Goal: Task Accomplishment & Management: Complete application form

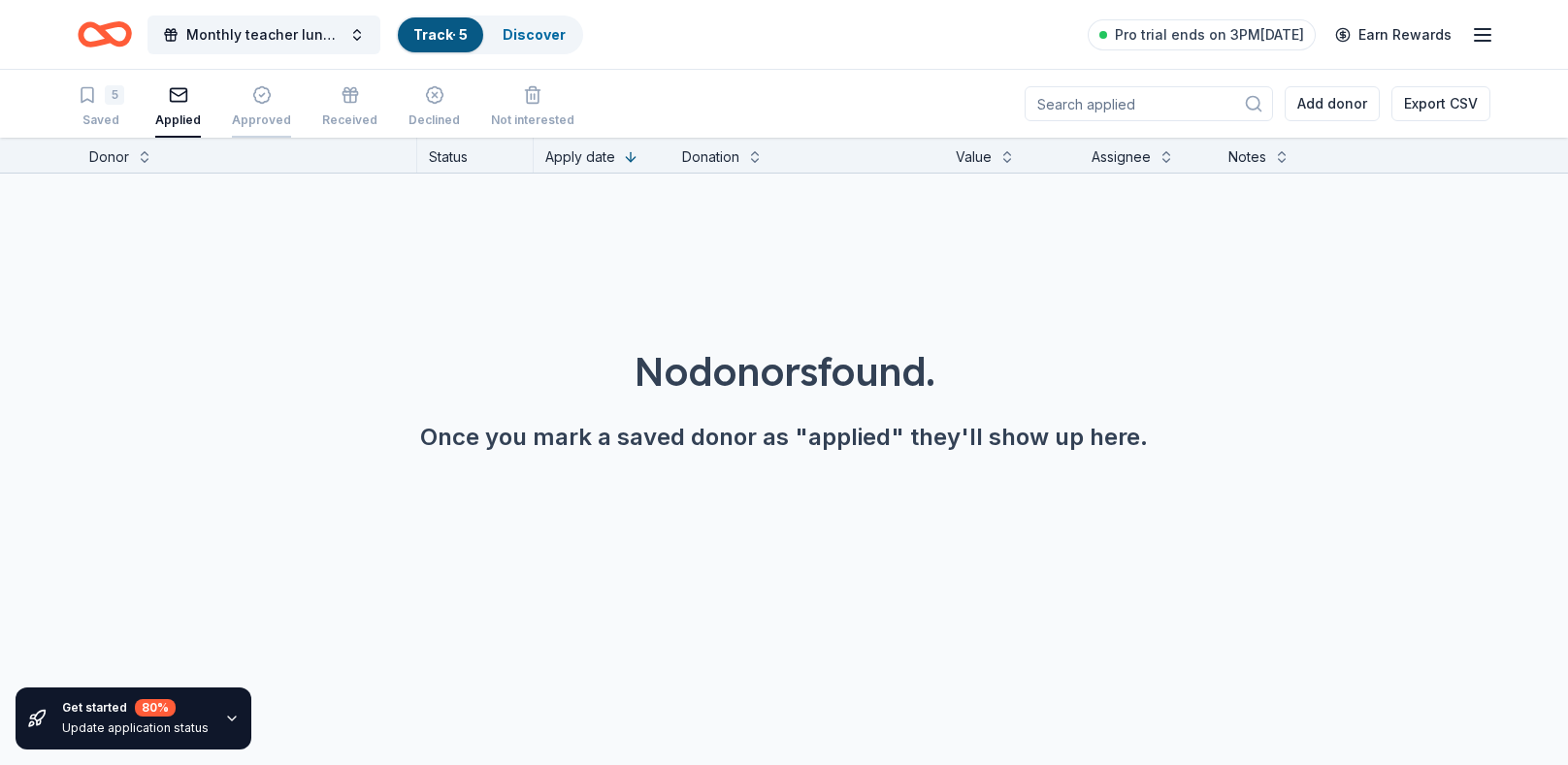
click at [263, 112] on div "Approved" at bounding box center [262, 120] width 60 height 16
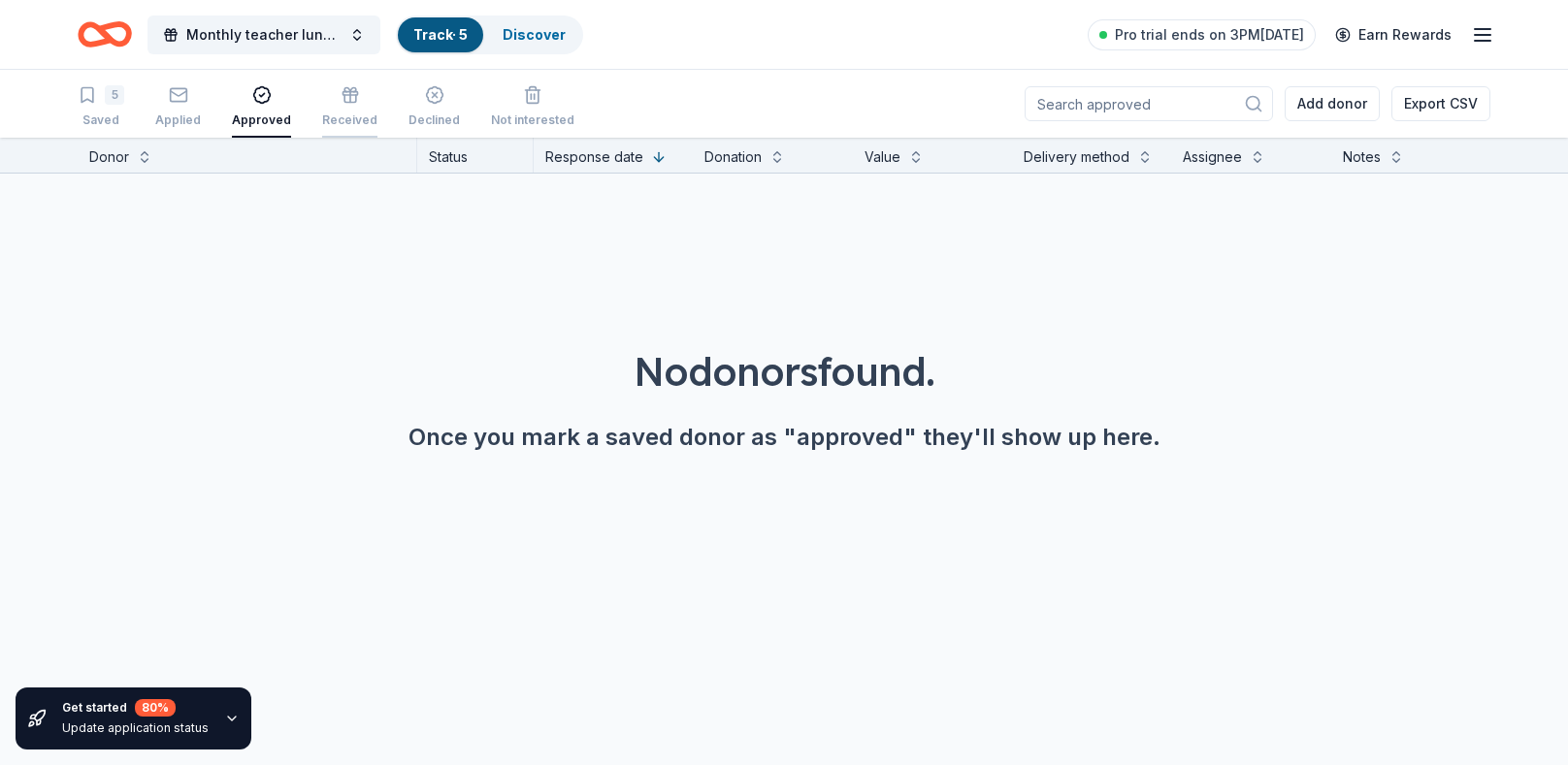
click at [340, 114] on div "Received" at bounding box center [350, 120] width 56 height 16
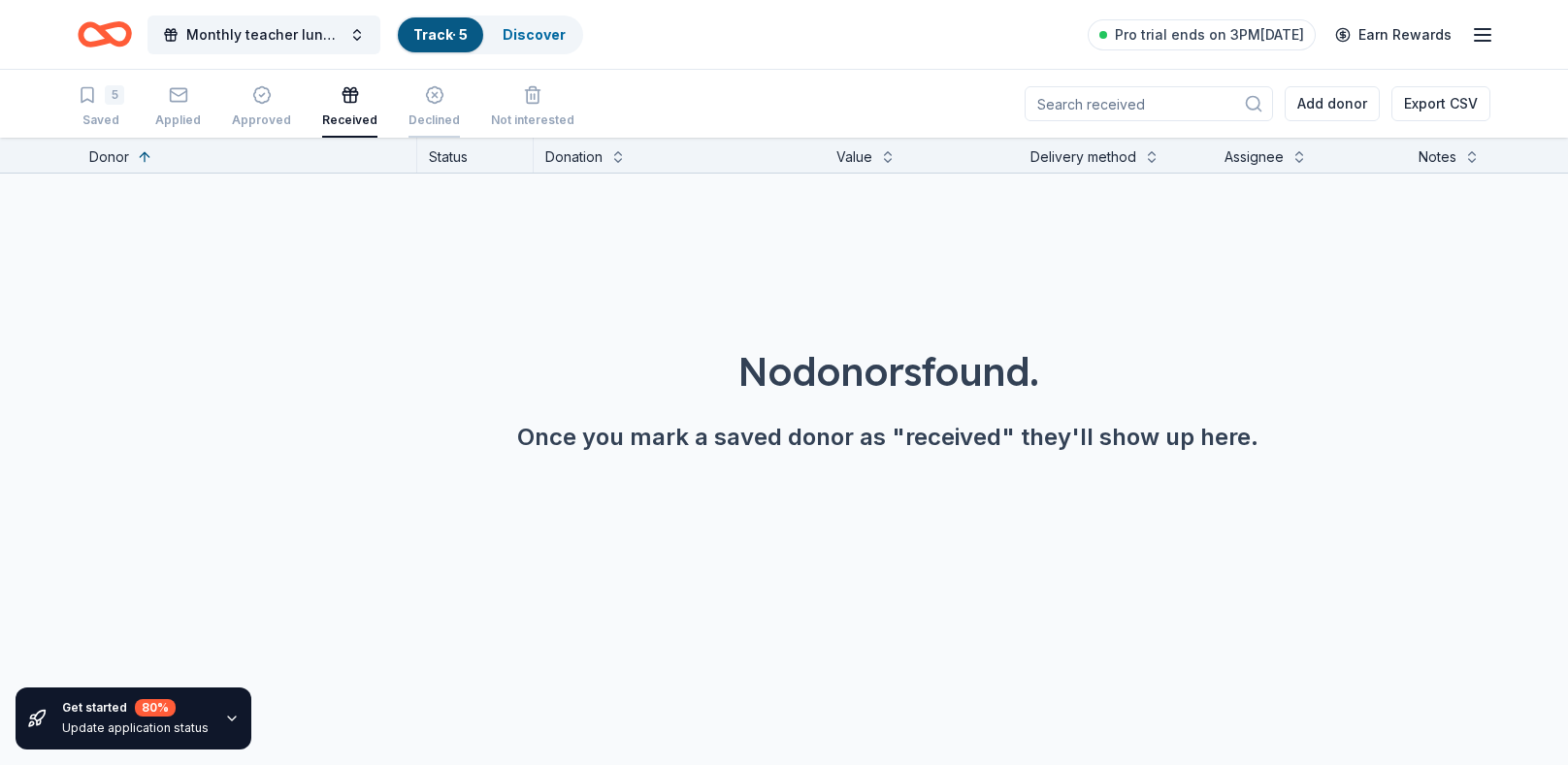
click at [408, 114] on div "Declined" at bounding box center [433, 120] width 52 height 16
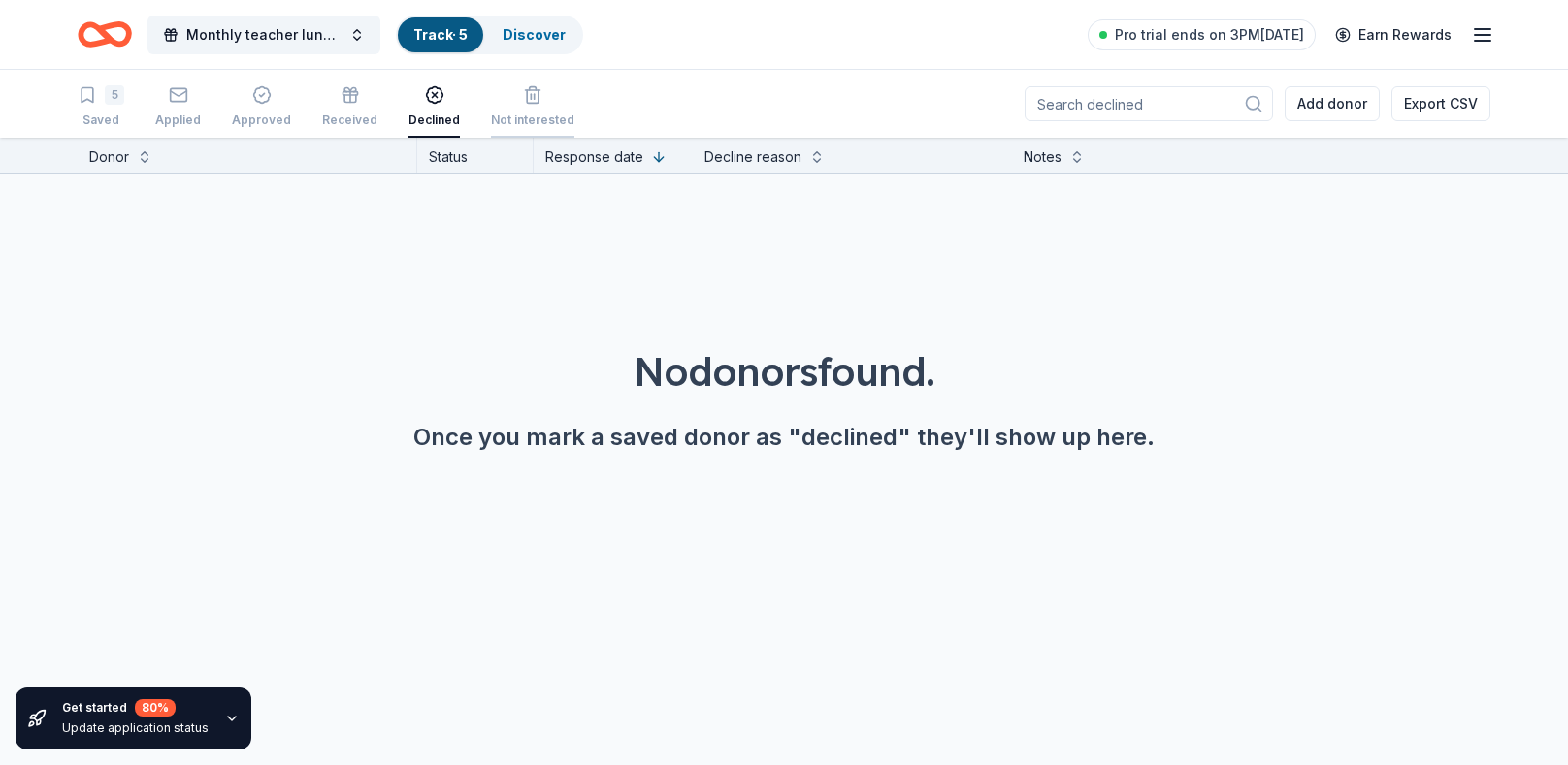
click at [525, 121] on div "Not interested" at bounding box center [532, 120] width 83 height 16
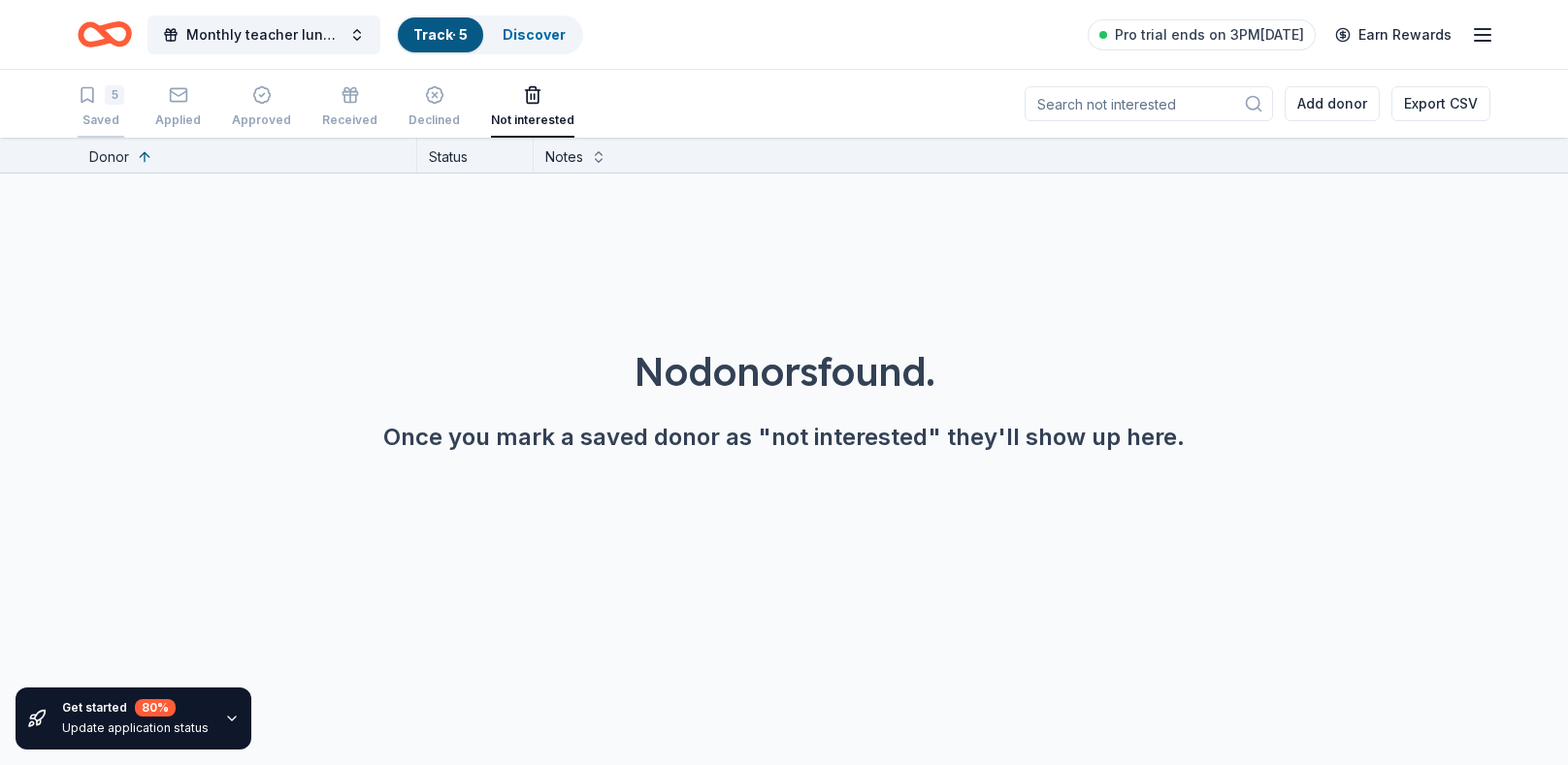
click at [89, 83] on button "5 Saved" at bounding box center [102, 108] width 47 height 60
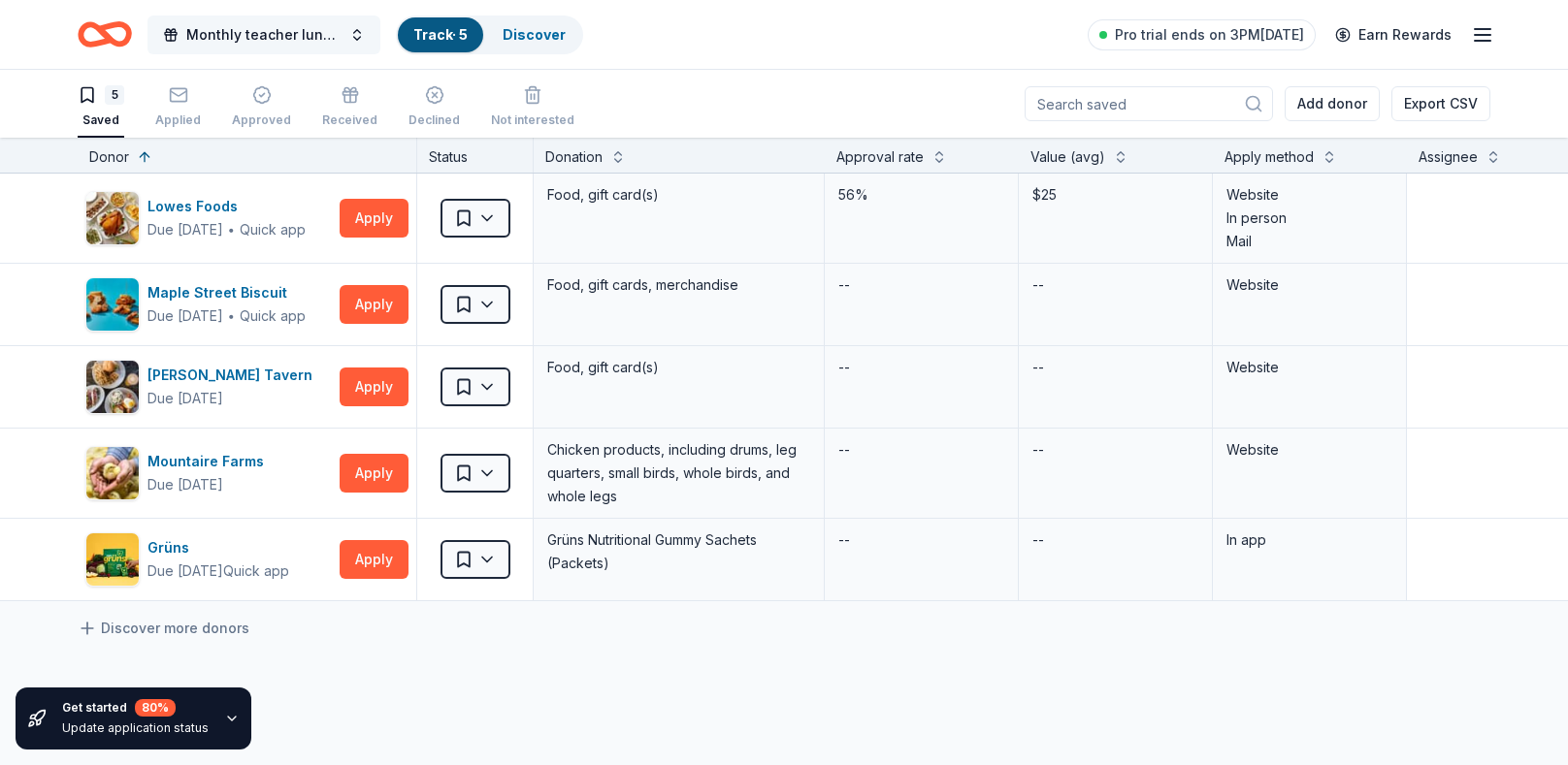
click at [206, 41] on span "Monthly teacher lunches, snacks, breakfast" at bounding box center [264, 35] width 155 height 23
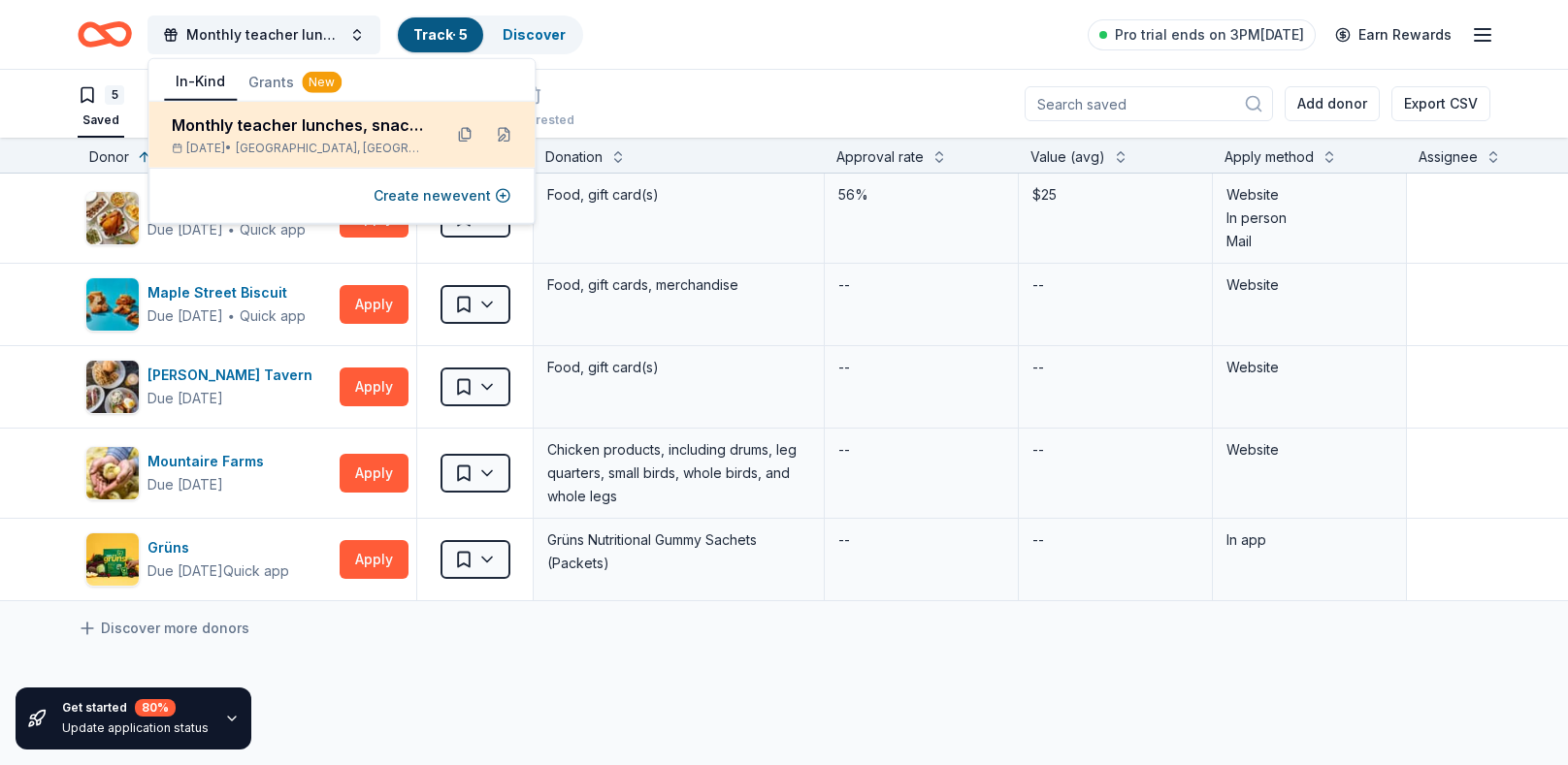
click at [302, 143] on span "[GEOGRAPHIC_DATA], [GEOGRAPHIC_DATA]" at bounding box center [330, 148] width 190 height 16
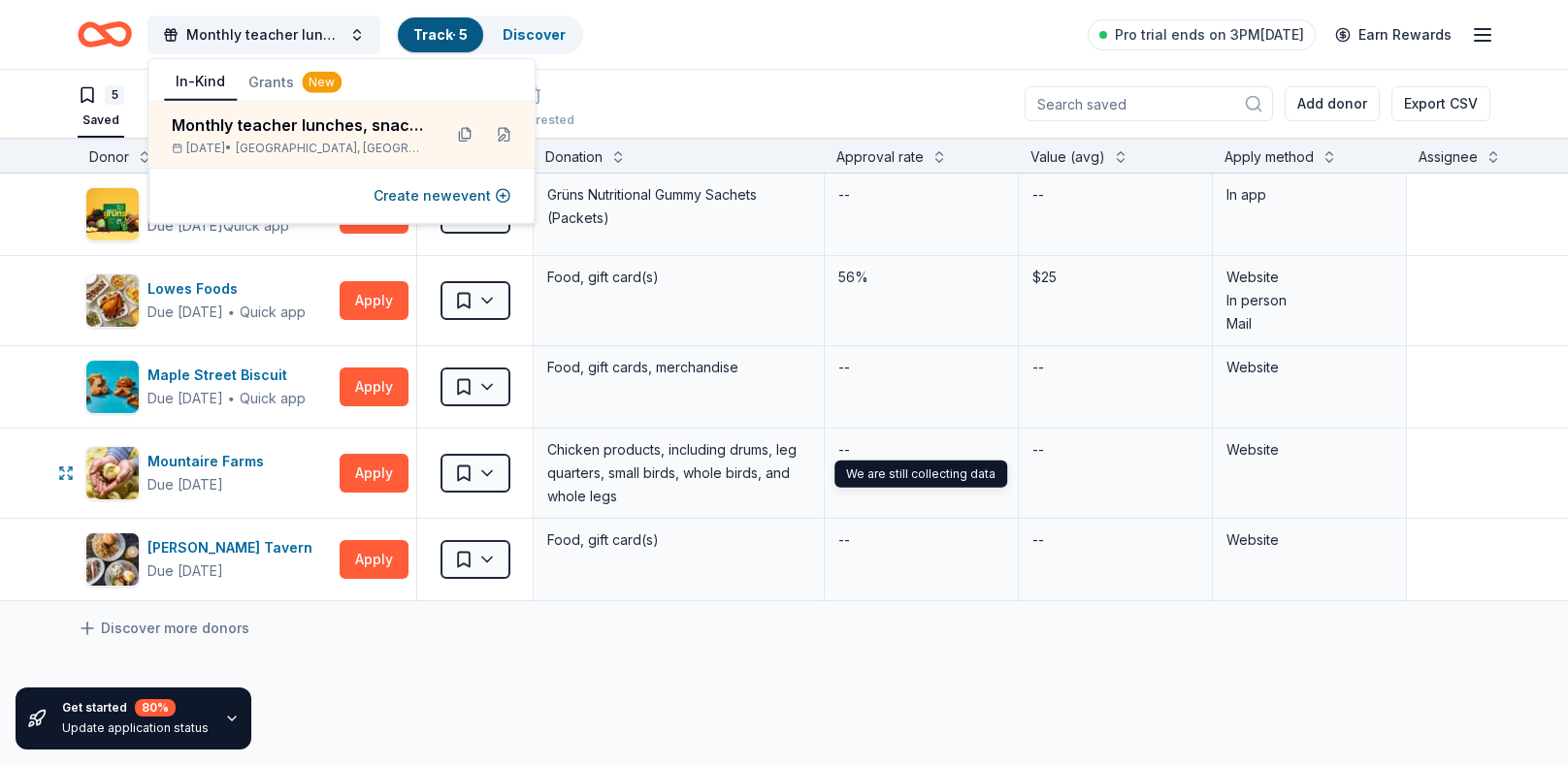
click at [911, 471] on div "We are still collecting data We are still collecting data" at bounding box center [921, 474] width 173 height 27
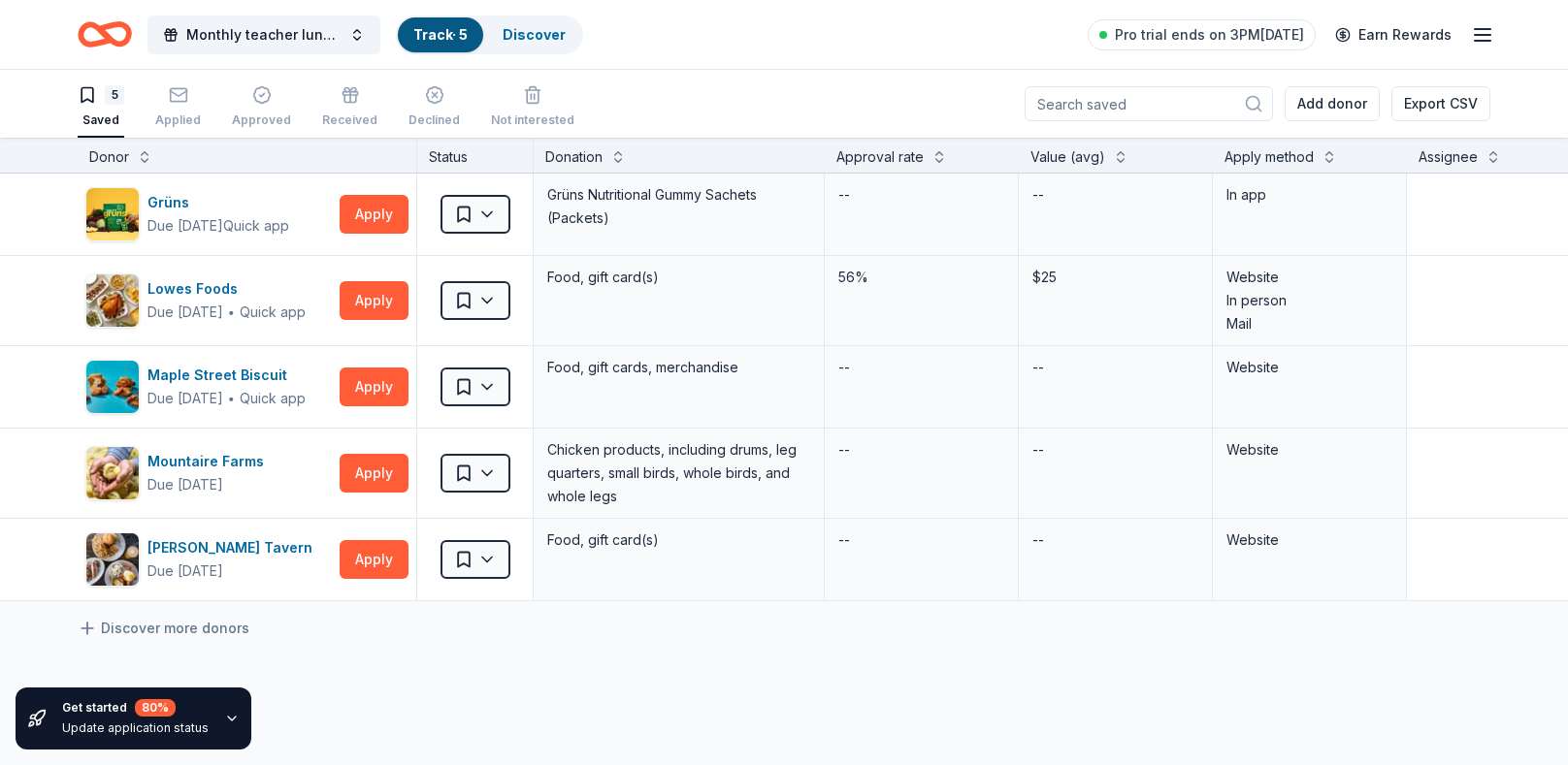
click at [88, 36] on icon "Home" at bounding box center [105, 34] width 55 height 46
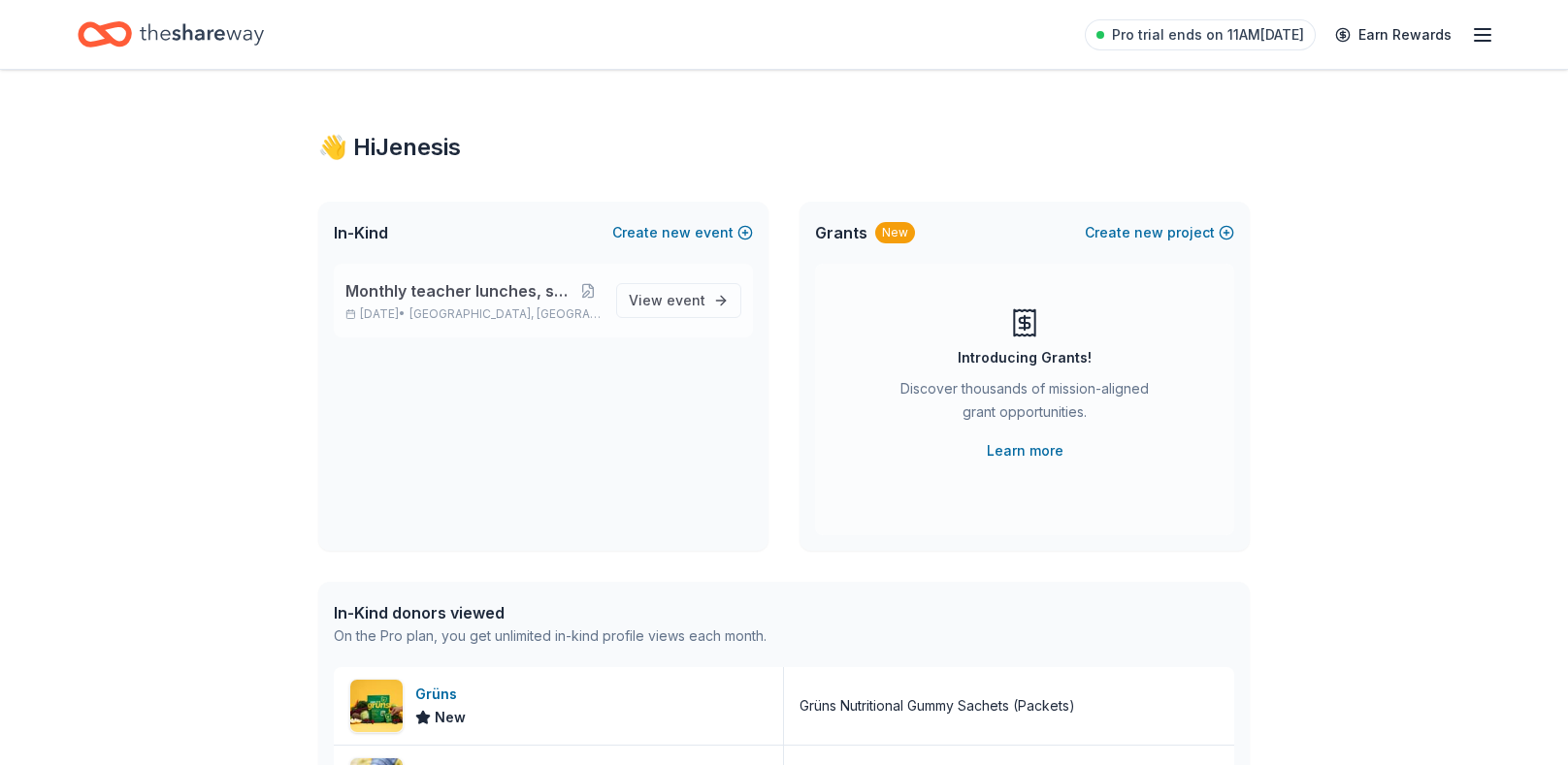
click at [430, 306] on p "[DATE] • [GEOGRAPHIC_DATA], [GEOGRAPHIC_DATA]" at bounding box center [473, 314] width 255 height 16
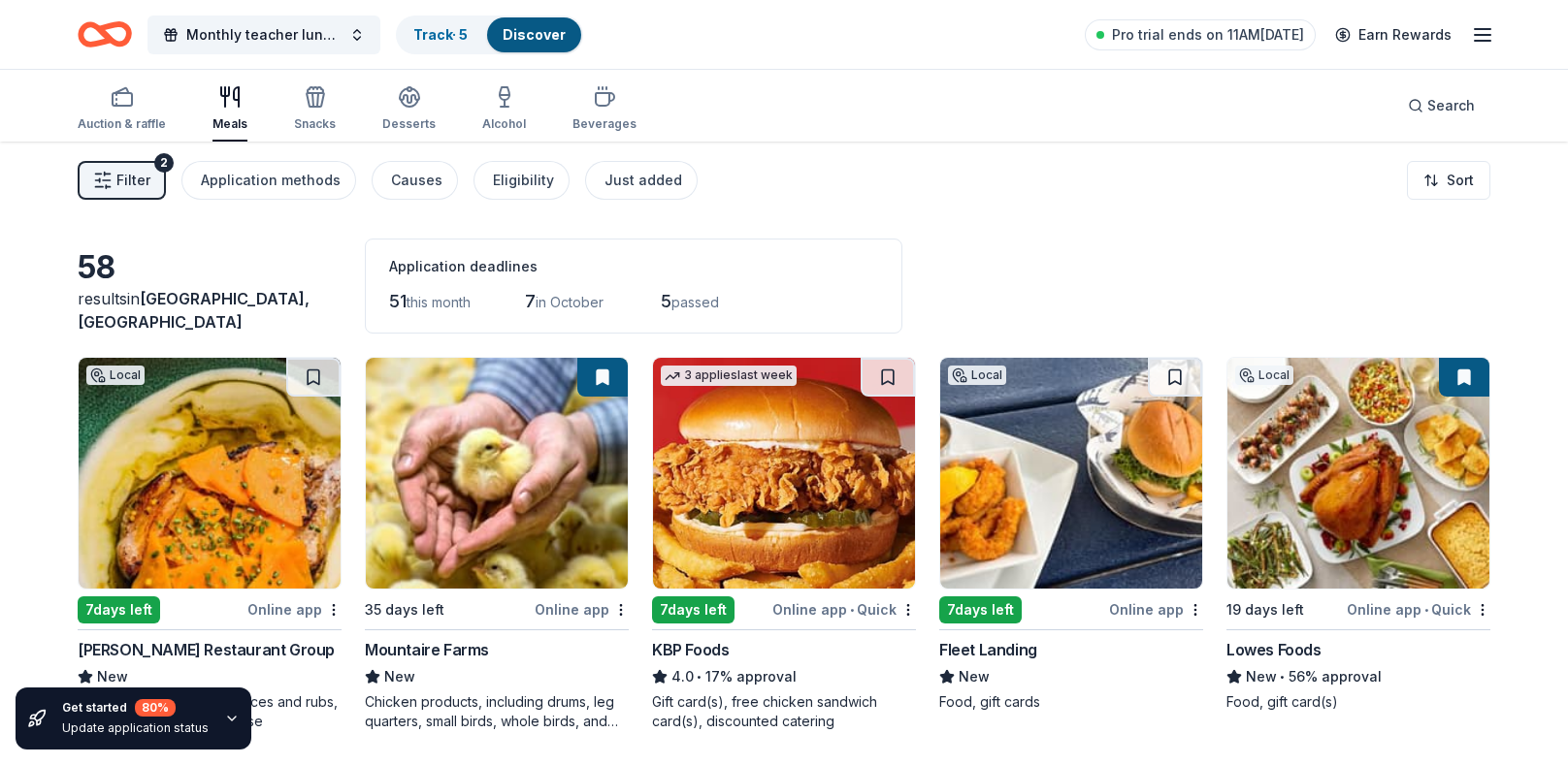
click at [223, 85] on icon "button" at bounding box center [230, 97] width 23 height 23
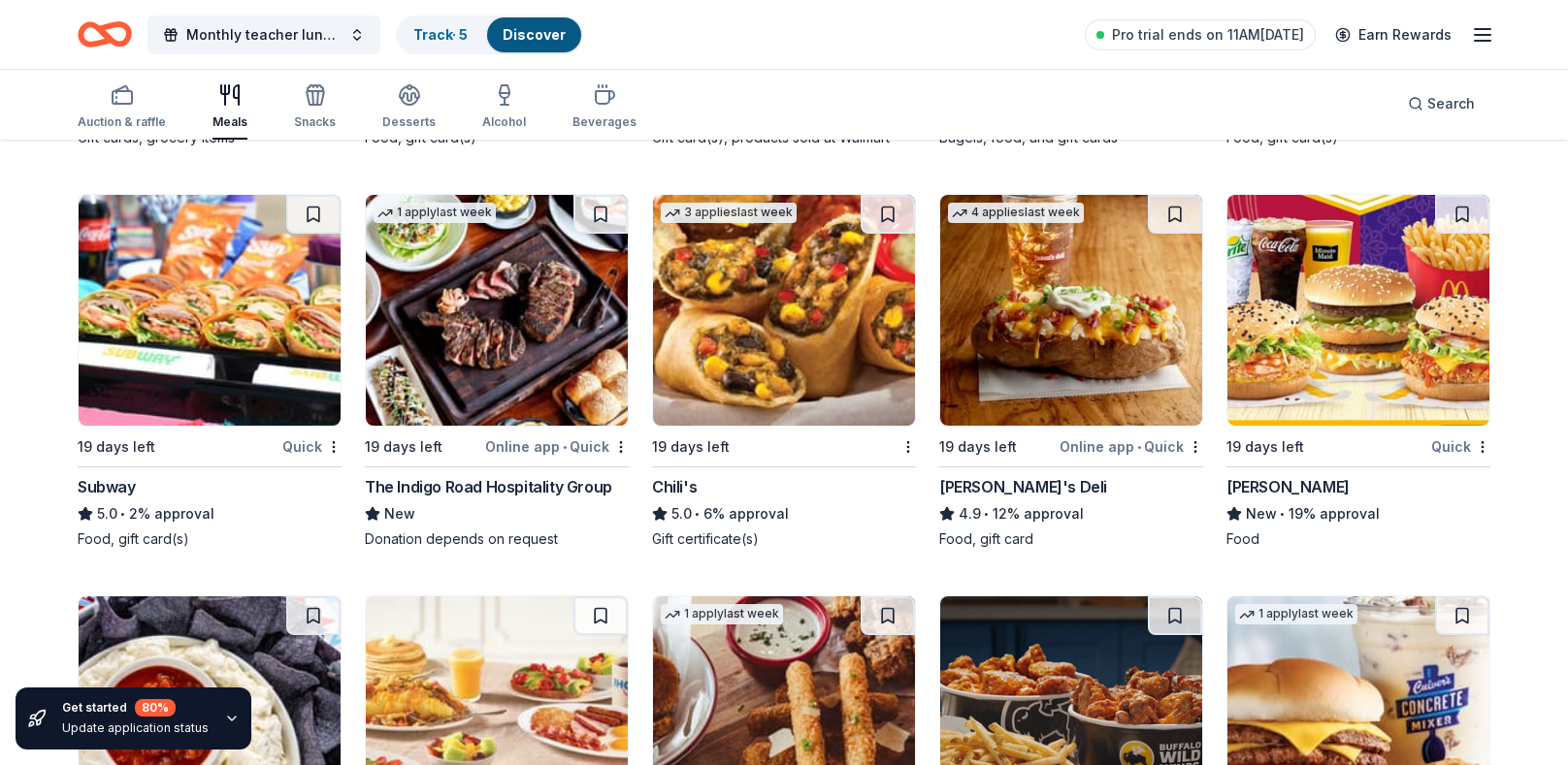
scroll to position [1806, 0]
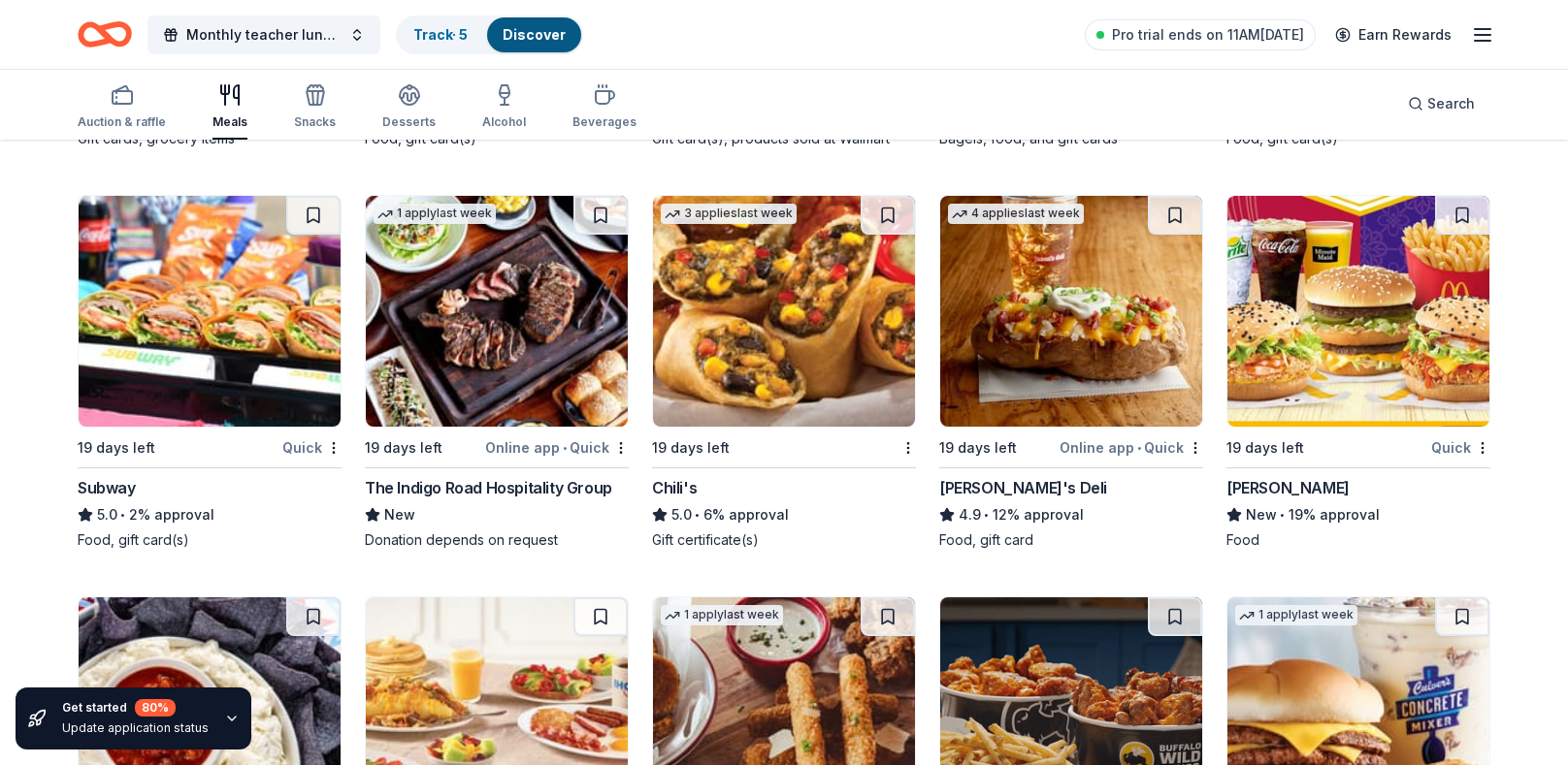
click at [426, 483] on div "The Indigo Road Hospitality Group" at bounding box center [488, 488] width 247 height 23
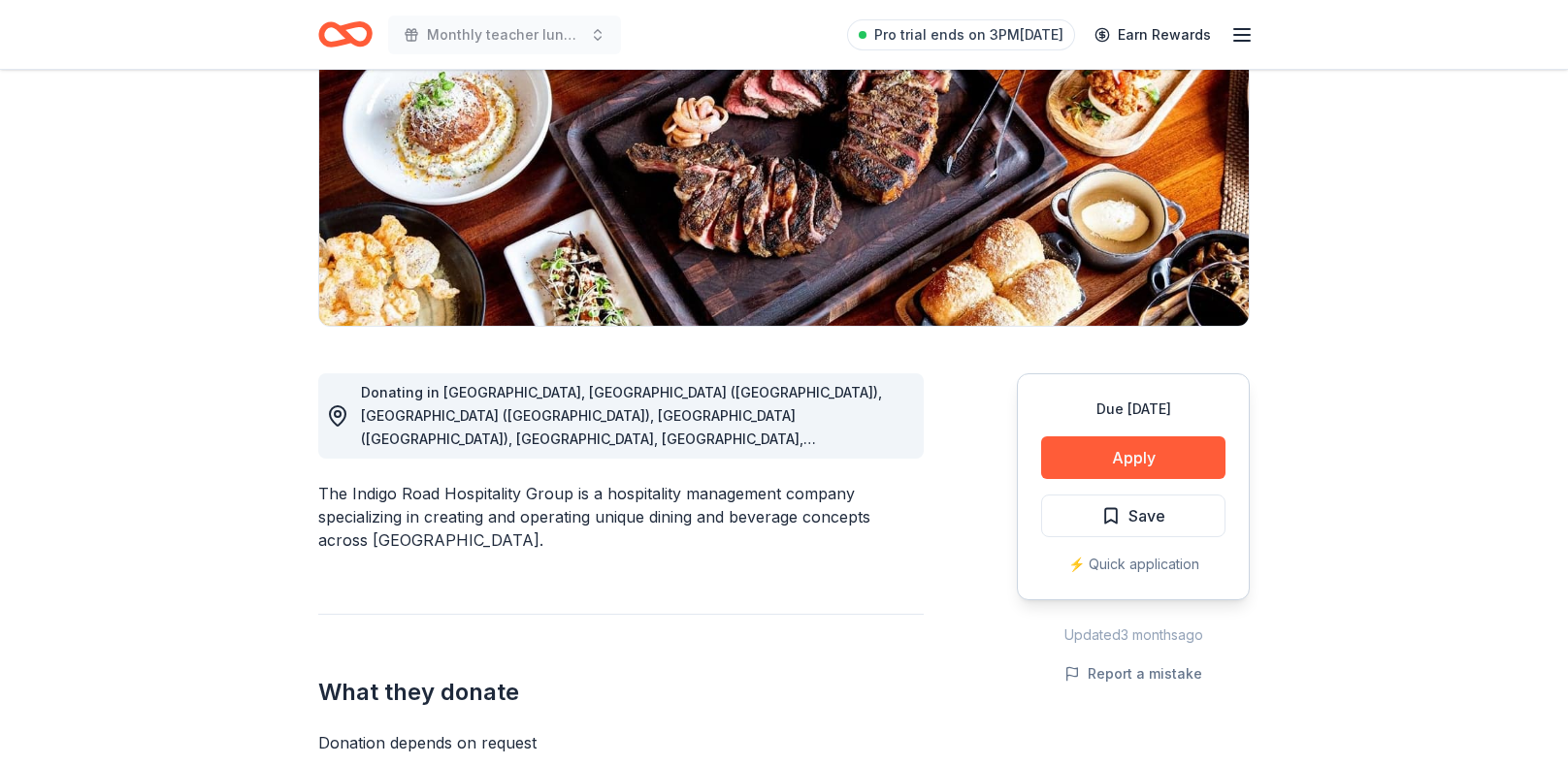
scroll to position [297, 0]
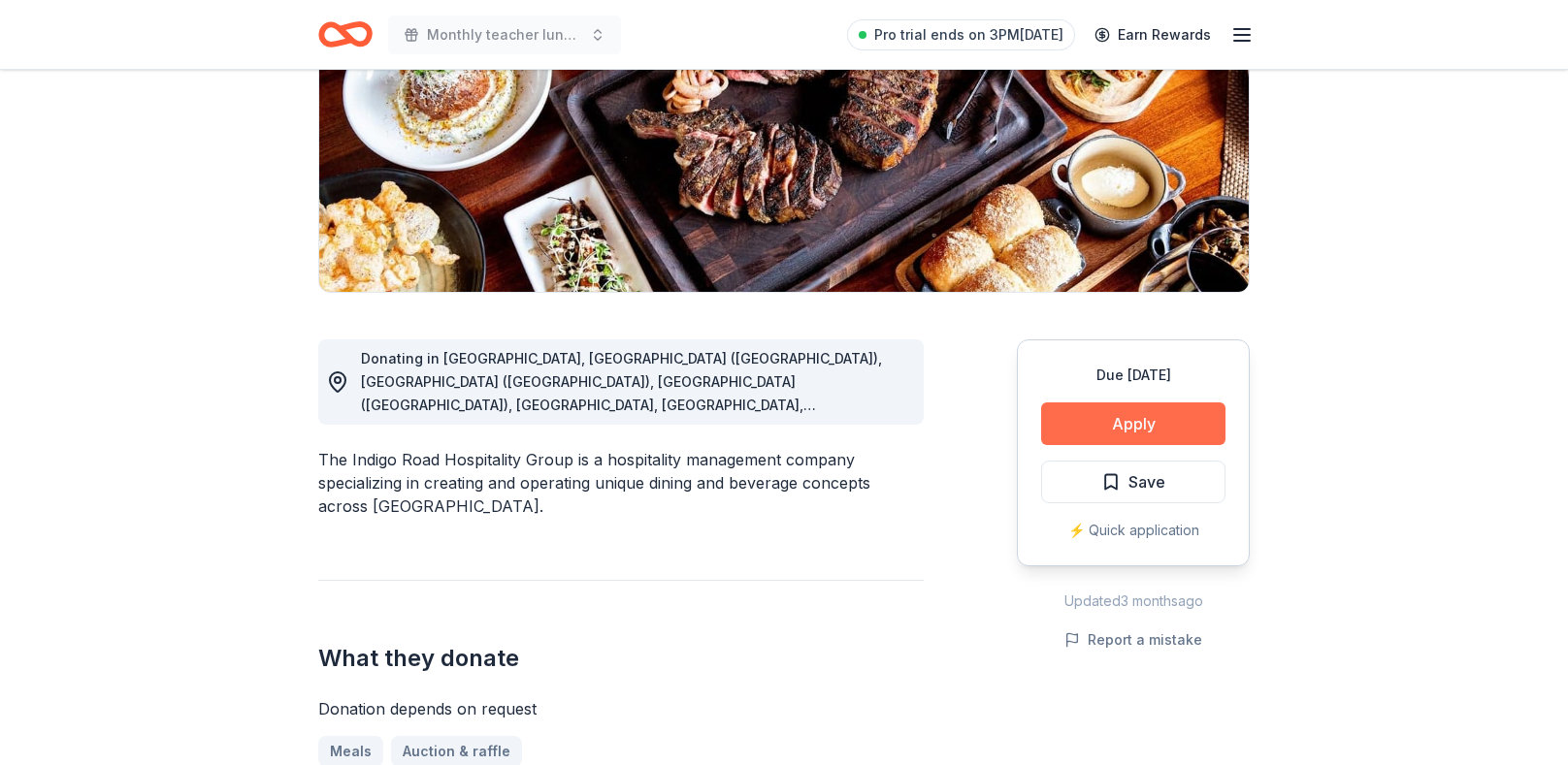
click at [1101, 422] on button "Apply" at bounding box center [1133, 423] width 185 height 43
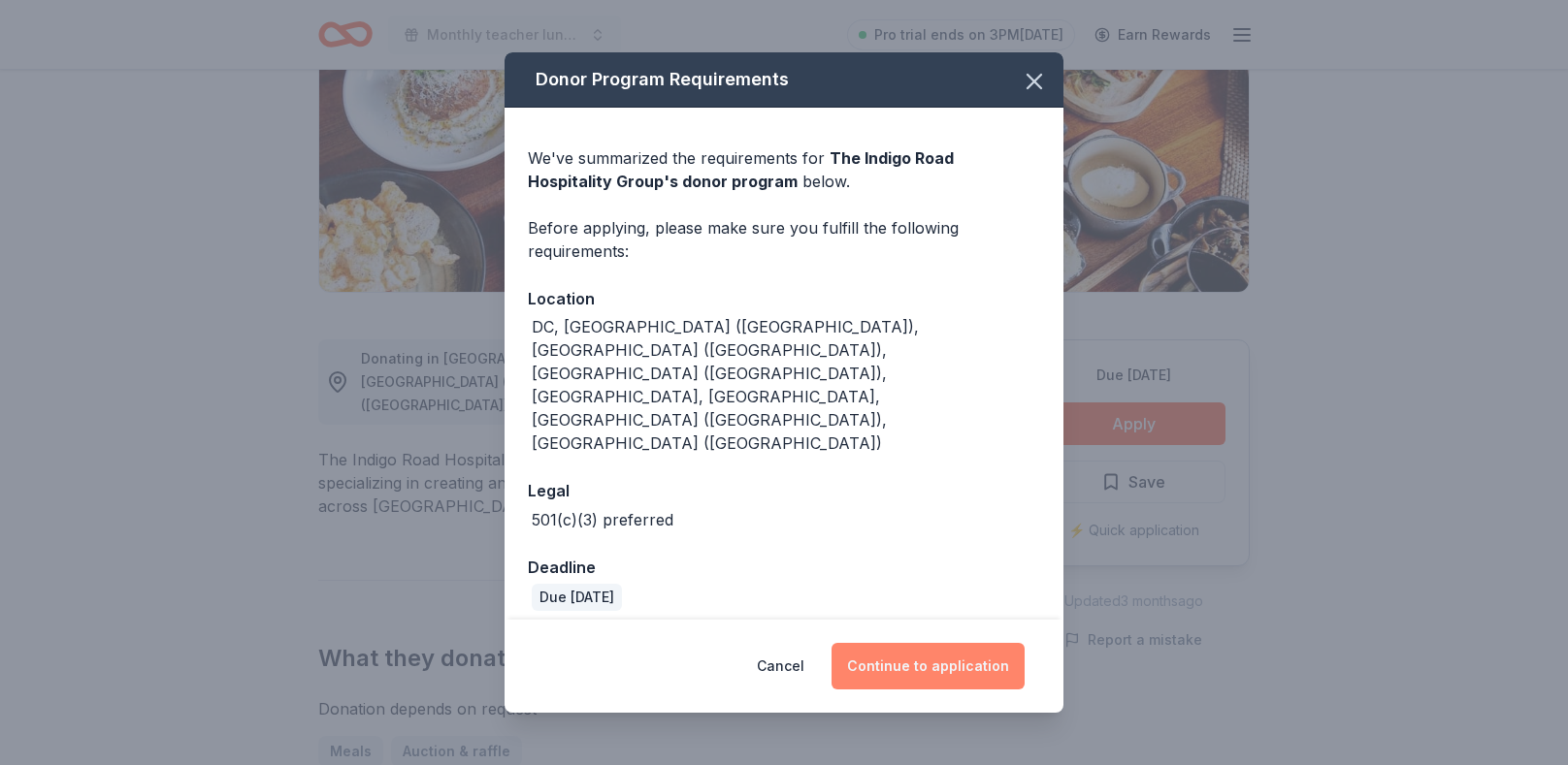
click at [912, 643] on button "Continue to application" at bounding box center [928, 666] width 193 height 47
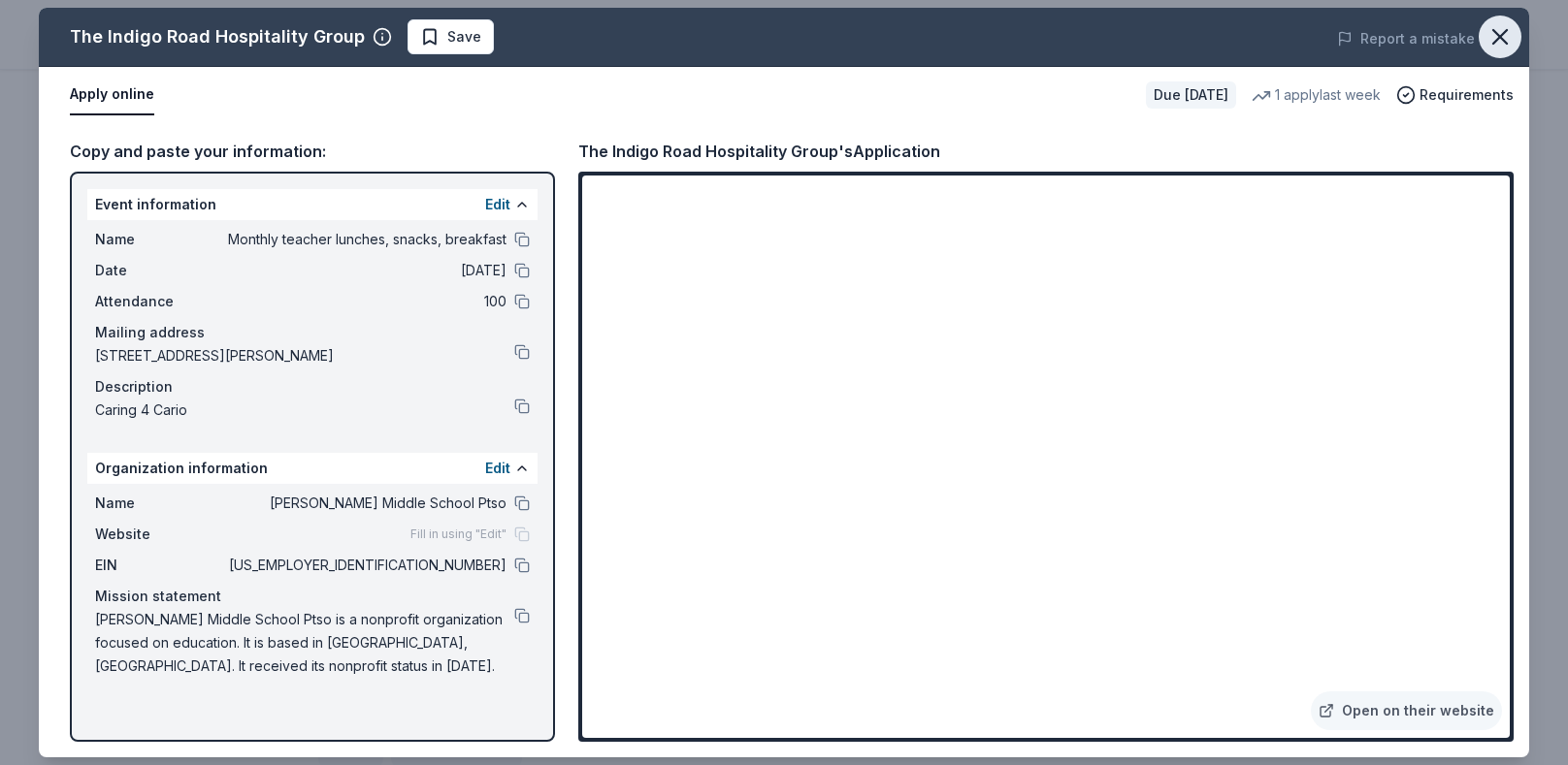
click at [1500, 44] on icon "button" at bounding box center [1500, 37] width 27 height 27
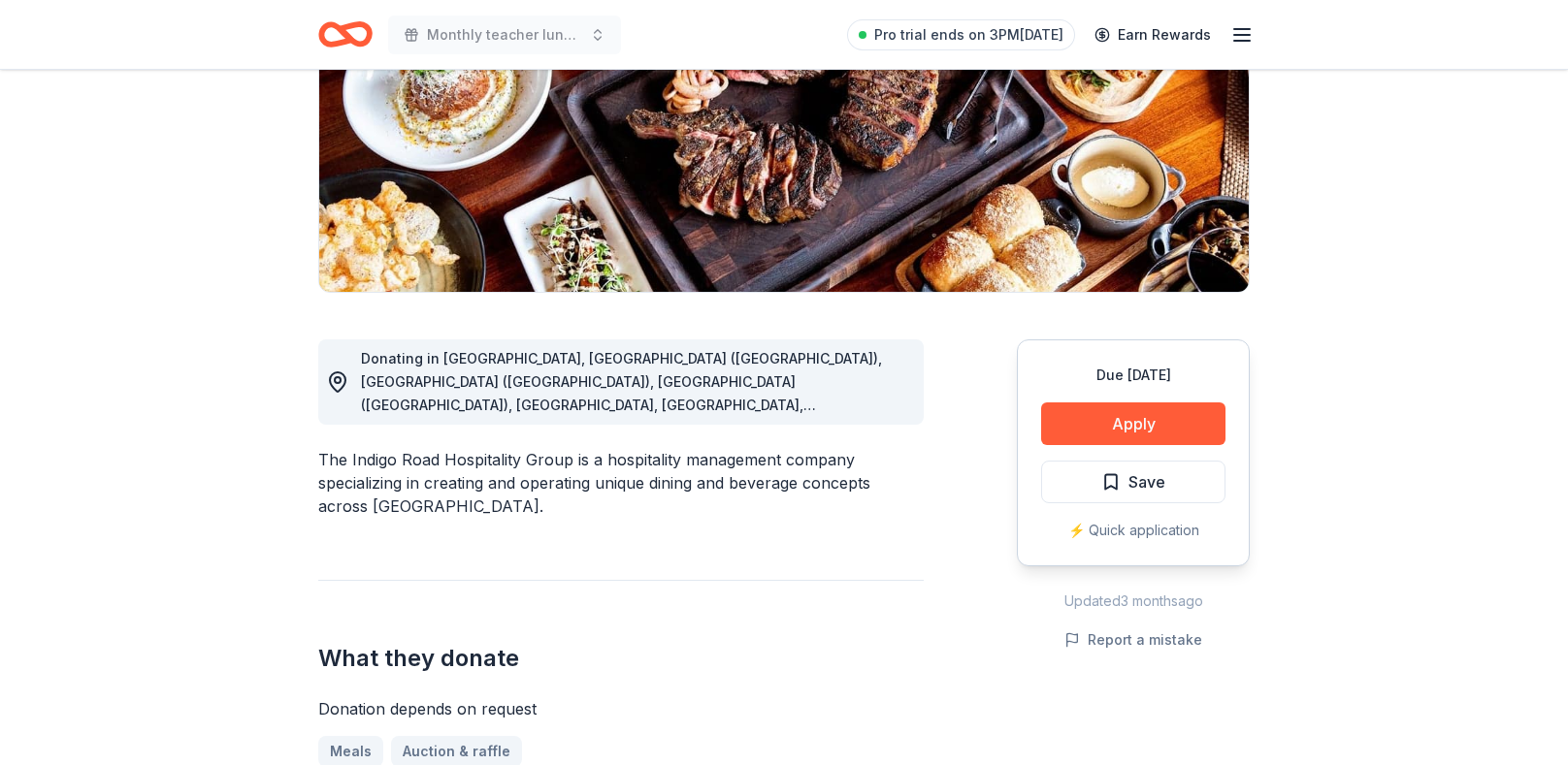
click at [384, 354] on span "Donating in [GEOGRAPHIC_DATA], [GEOGRAPHIC_DATA] ([GEOGRAPHIC_DATA]), [GEOGRAPH…" at bounding box center [622, 405] width 521 height 109
click at [340, 371] on icon at bounding box center [338, 382] width 23 height 23
